Goal: Information Seeking & Learning: Check status

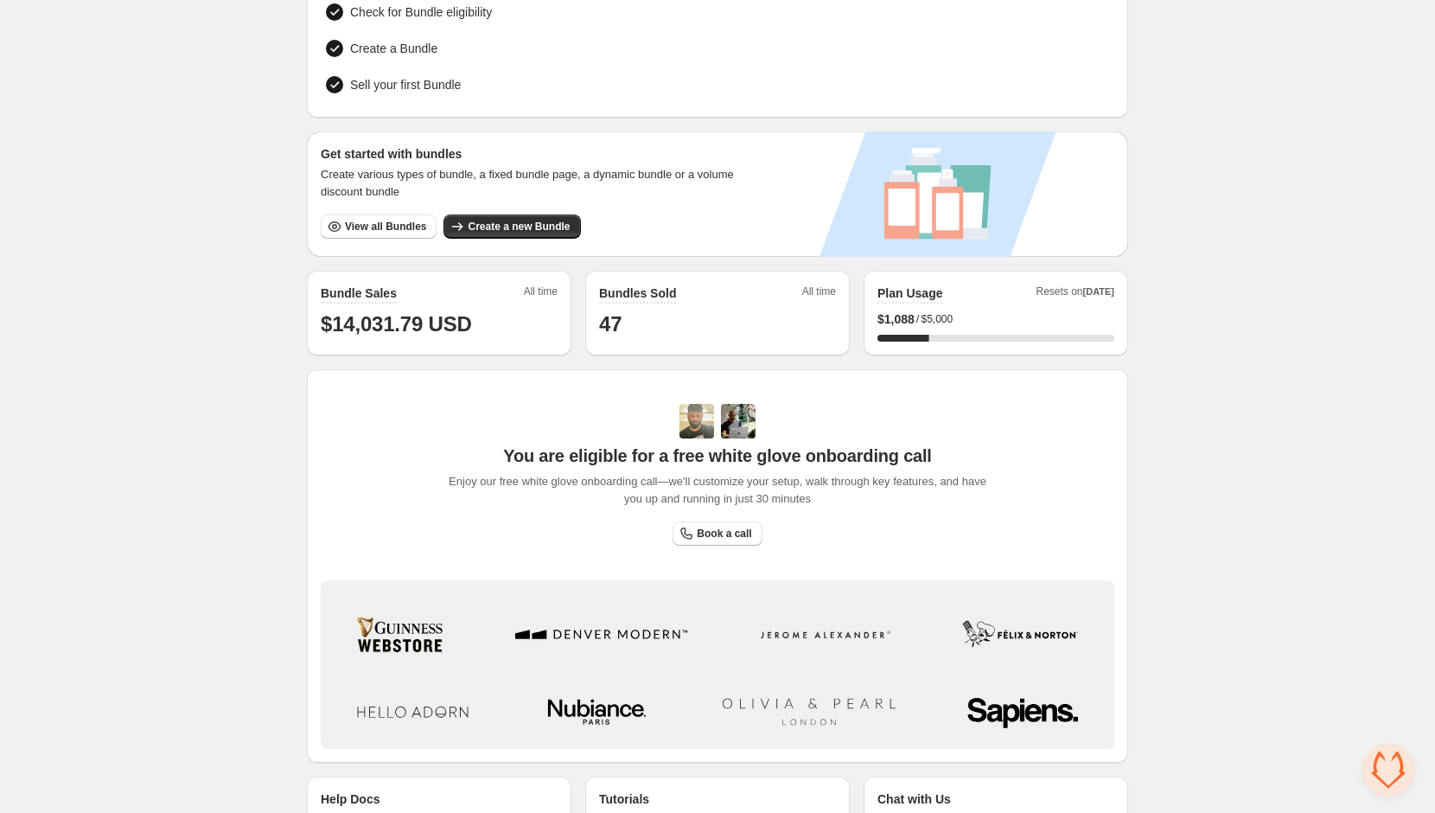
scroll to position [193, 0]
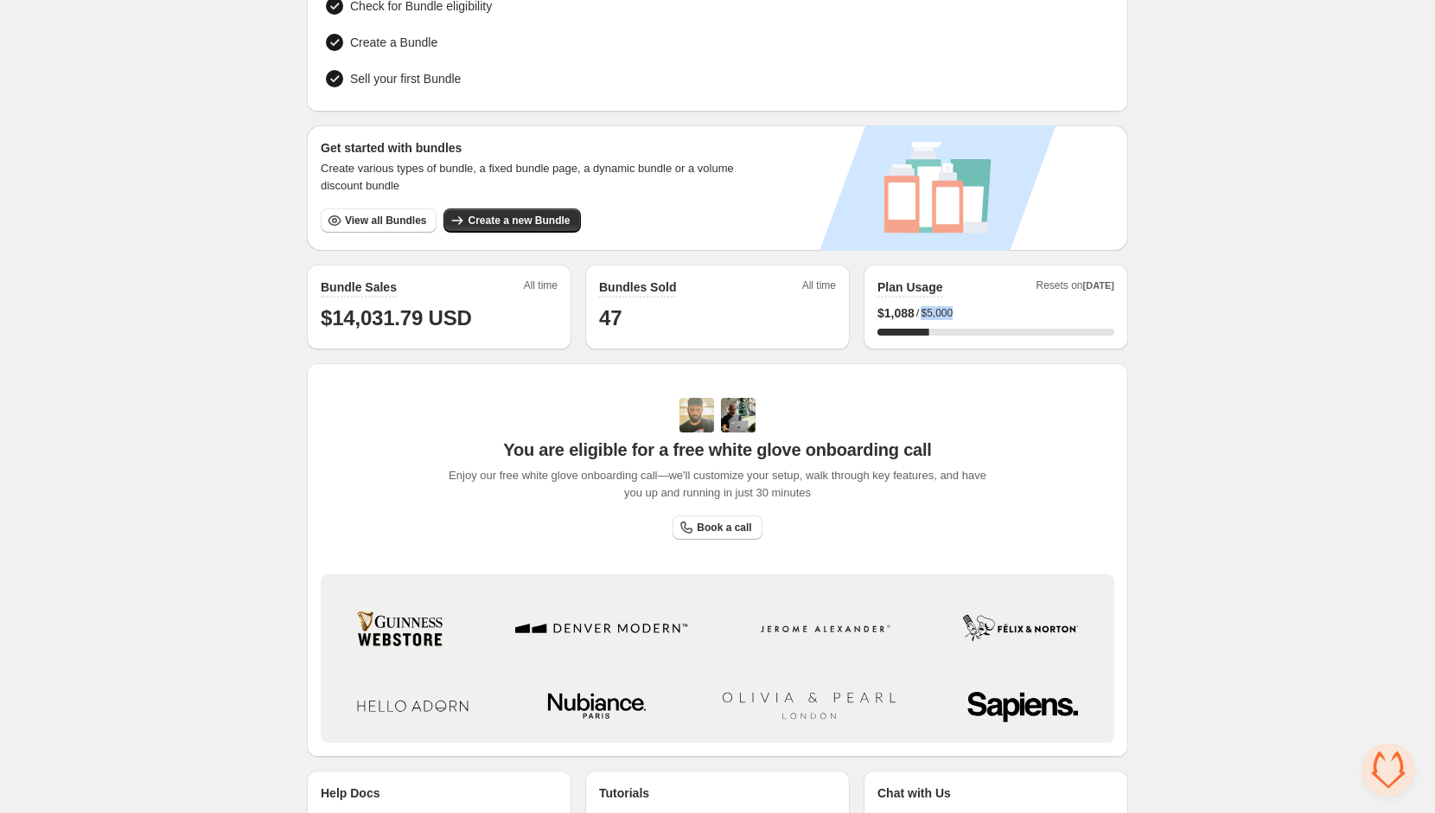
drag, startPoint x: 1005, startPoint y: 307, endPoint x: 928, endPoint y: 308, distance: 77.8
click at [928, 308] on div "$ 1,088 / $5,000" at bounding box center [995, 312] width 237 height 17
copy span "$5,000"
